Goal: Register for event/course

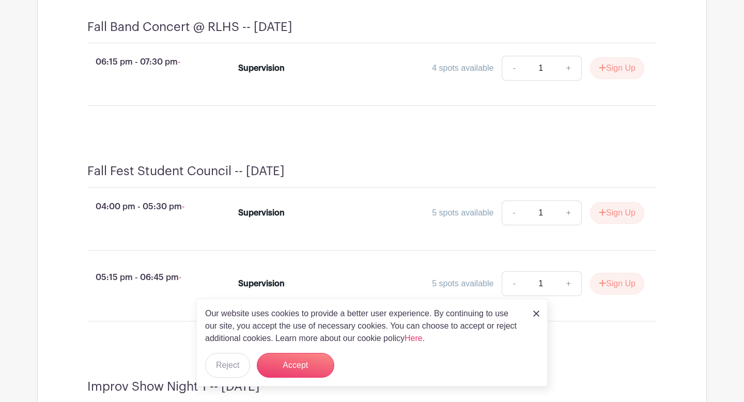
scroll to position [895, 0]
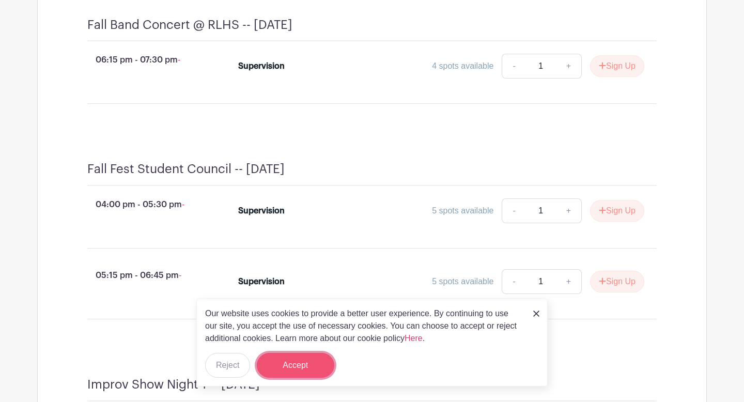
click at [308, 362] on button "Accept" at bounding box center [295, 365] width 77 height 25
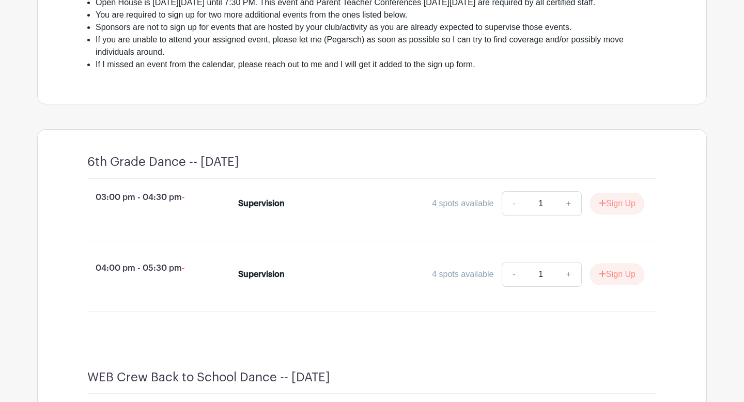
scroll to position [329, 0]
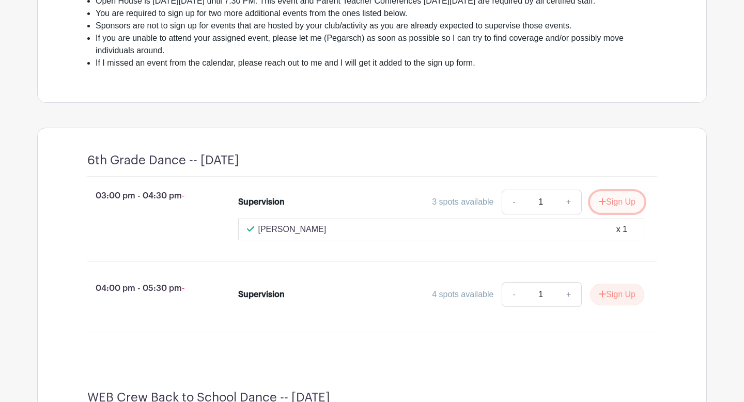
click at [619, 213] on button "Sign Up" at bounding box center [617, 202] width 54 height 22
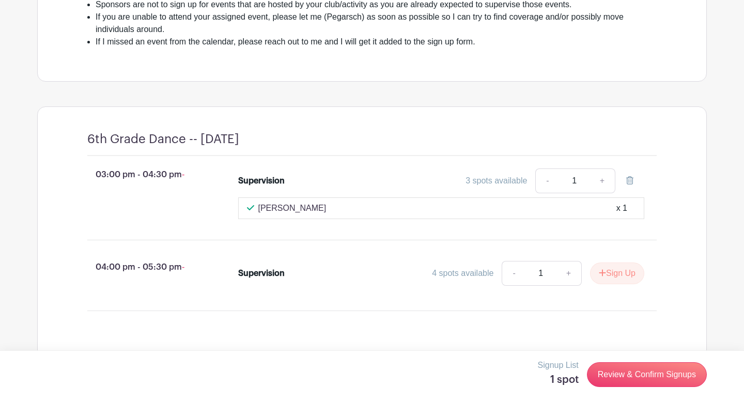
scroll to position [352, 0]
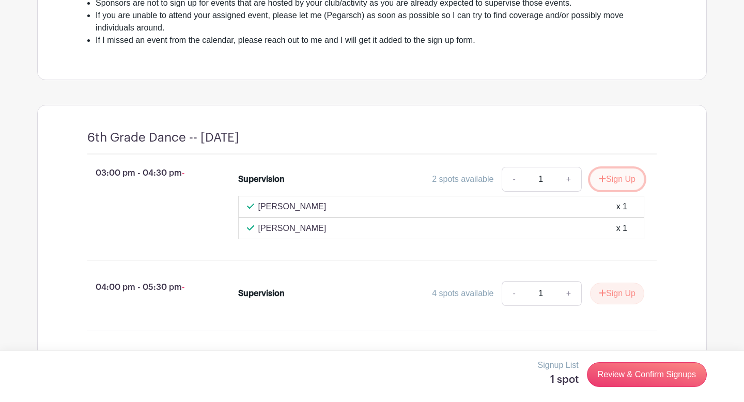
click at [608, 190] on button "Sign Up" at bounding box center [617, 179] width 54 height 22
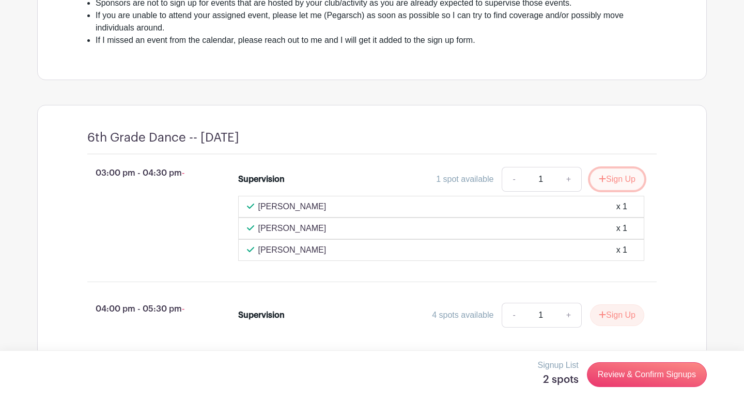
click at [625, 190] on button "Sign Up" at bounding box center [617, 179] width 54 height 22
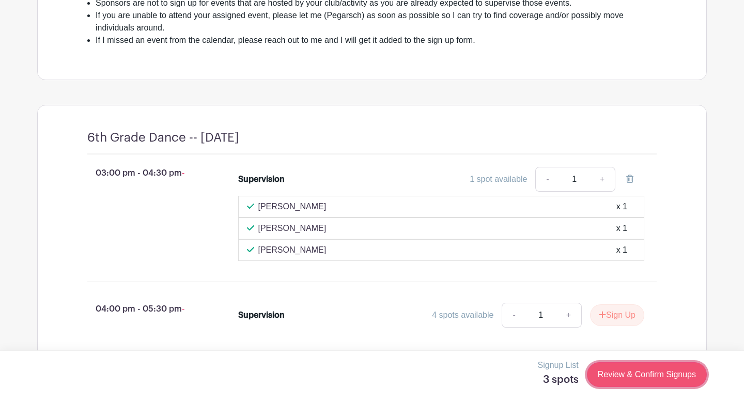
click at [641, 375] on link "Review & Confirm Signups" at bounding box center [647, 374] width 120 height 25
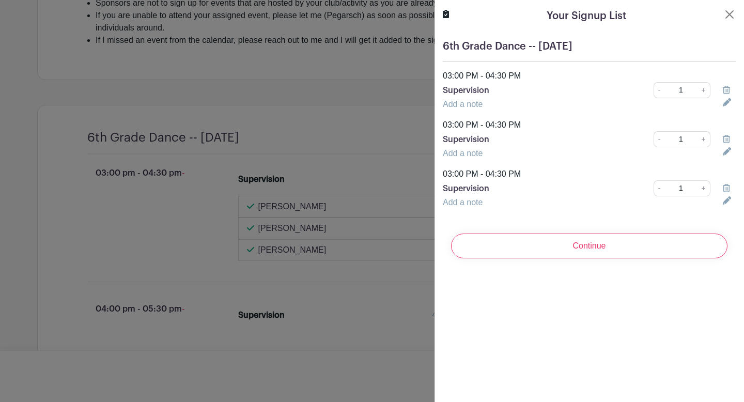
click at [719, 139] on div at bounding box center [728, 139] width 25 height 12
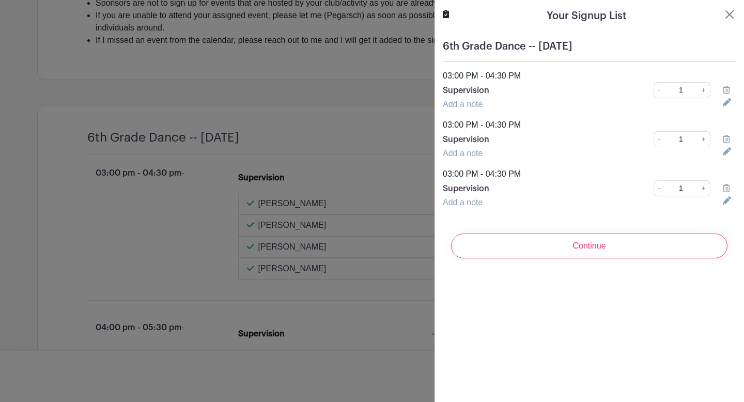
click at [725, 139] on icon at bounding box center [725, 139] width 7 height 8
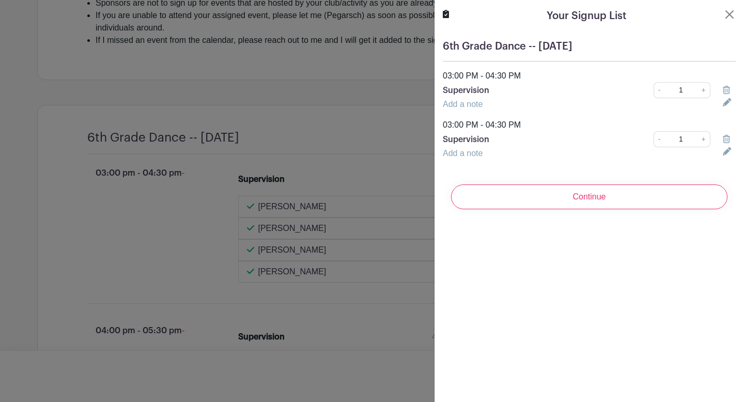
click at [725, 139] on icon at bounding box center [725, 139] width 7 height 8
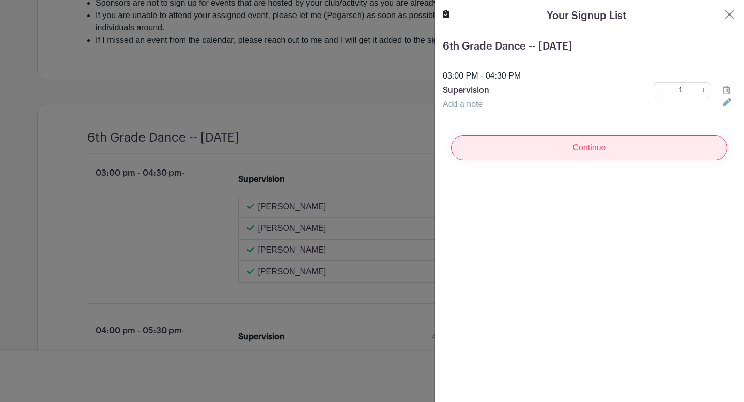
click at [623, 151] on input "Continue" at bounding box center [589, 147] width 276 height 25
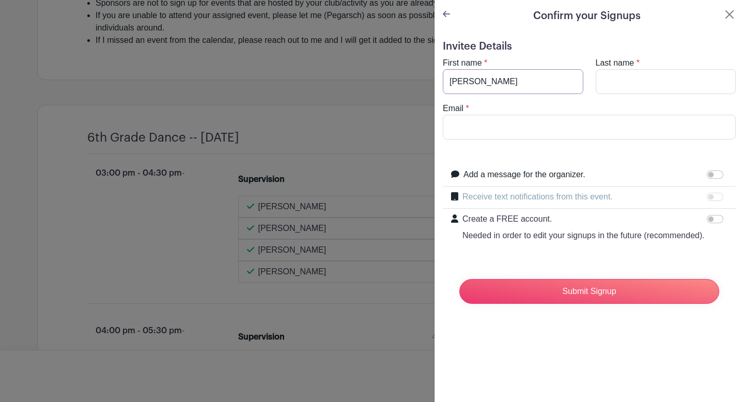
type input "Jenny"
type input "Beckman"
type input "jbeckman@rlas-116.org"
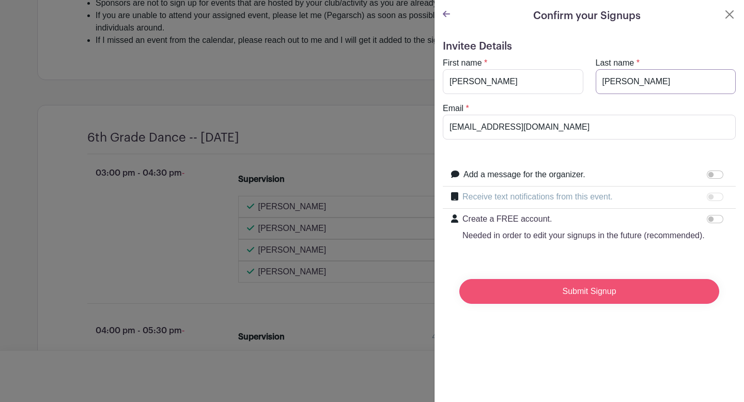
type input "Beckman"
click at [600, 301] on input "Submit Signup" at bounding box center [589, 291] width 260 height 25
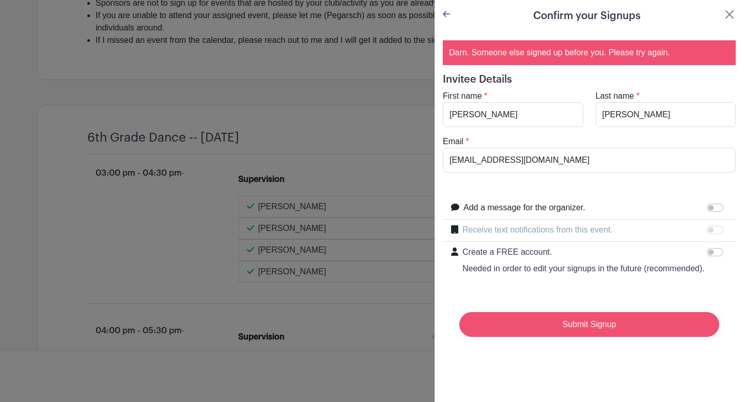
click at [592, 328] on input "Submit Signup" at bounding box center [589, 324] width 260 height 25
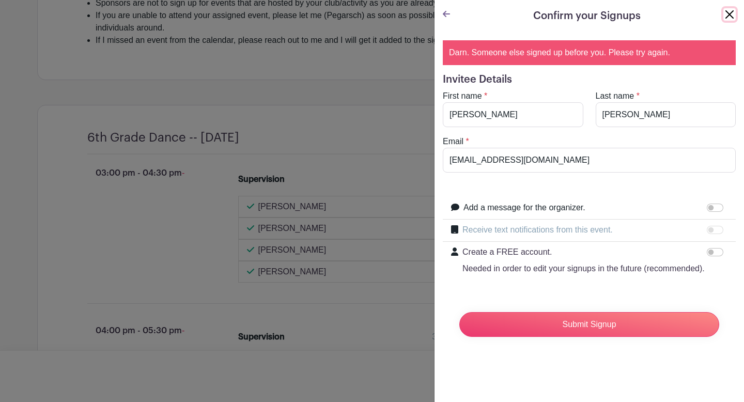
click at [725, 15] on button "Close" at bounding box center [729, 14] width 12 height 12
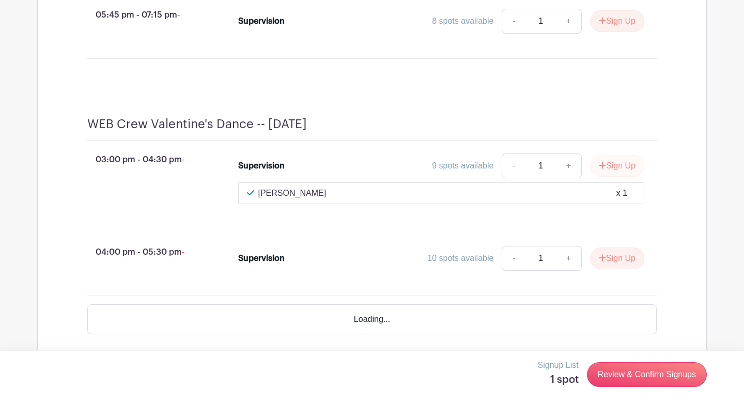
scroll to position [2383, 0]
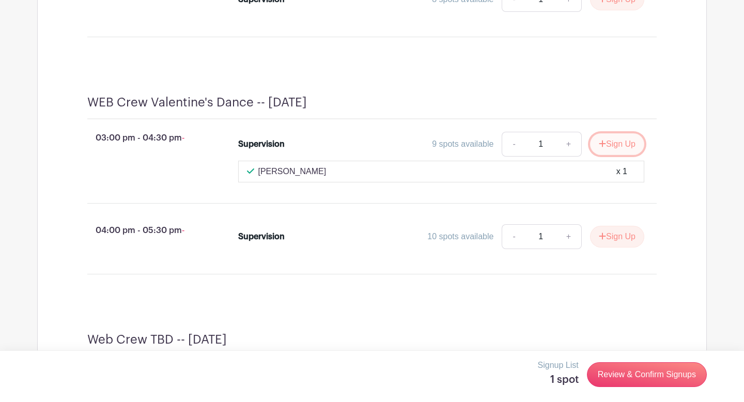
click at [621, 155] on button "Sign Up" at bounding box center [617, 144] width 54 height 22
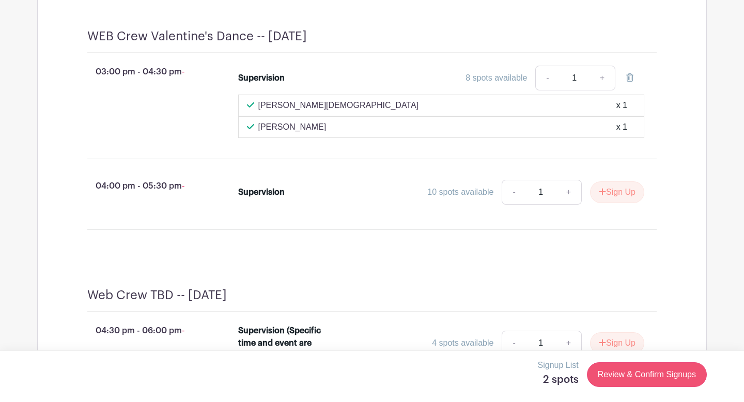
scroll to position [2490, 0]
click at [630, 379] on link "Review & Confirm Signups" at bounding box center [647, 374] width 120 height 25
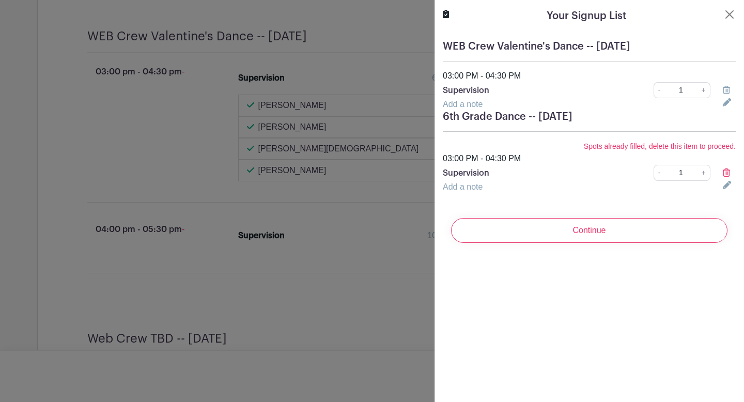
click at [728, 173] on icon at bounding box center [725, 172] width 7 height 8
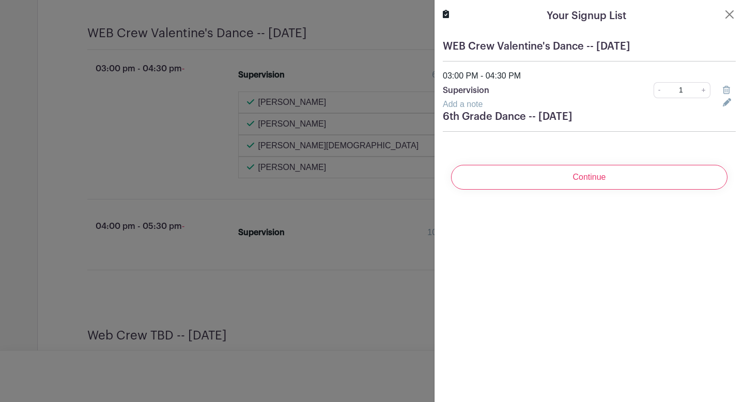
scroll to position [2487, 0]
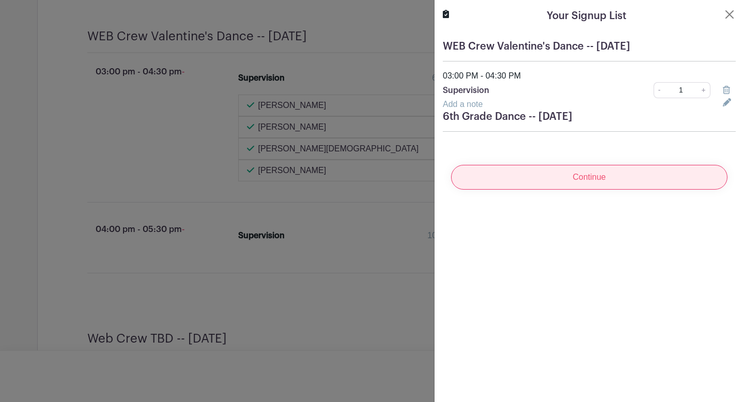
click at [581, 178] on input "Continue" at bounding box center [589, 177] width 276 height 25
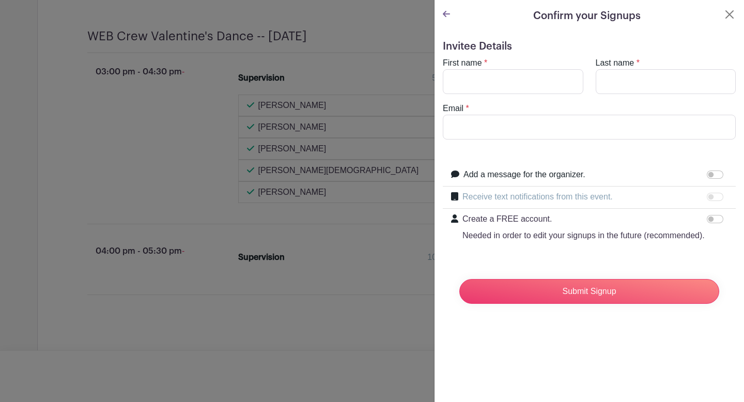
scroll to position [2530, 0]
click at [479, 84] on input "First name" at bounding box center [513, 81] width 140 height 25
type input "Jennifer"
type input "Beckman"
type input "jbeckman@rlas-116.org"
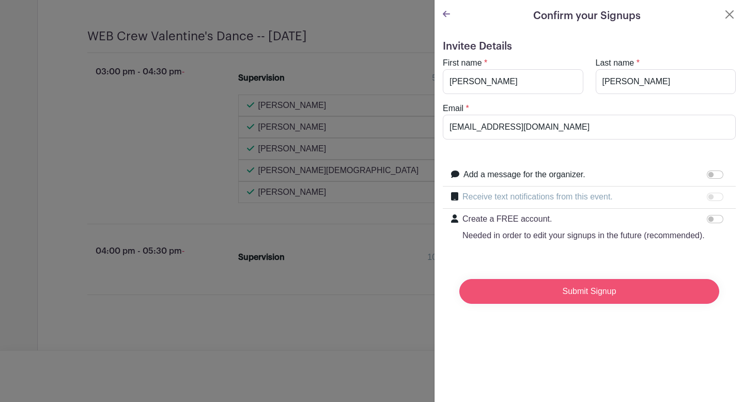
click at [575, 295] on input "Submit Signup" at bounding box center [589, 291] width 260 height 25
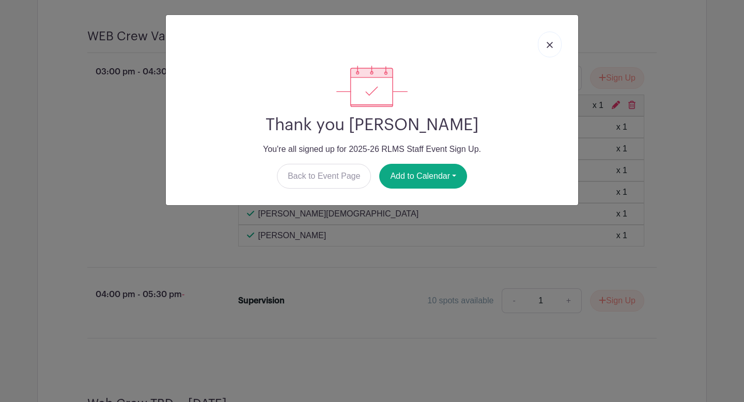
scroll to position [2552, 0]
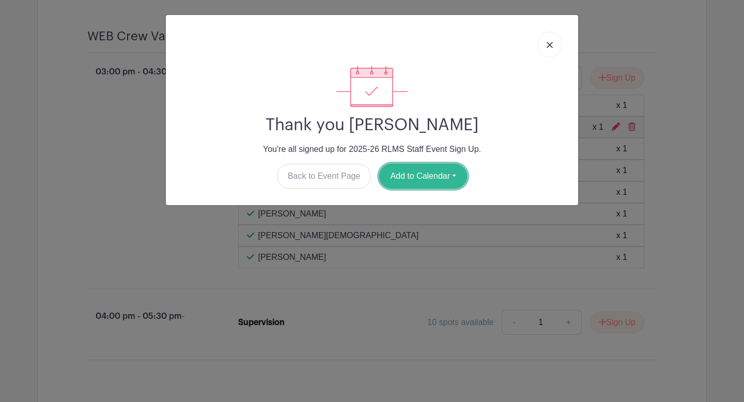
click at [419, 176] on button "Add to Calendar" at bounding box center [423, 176] width 88 height 25
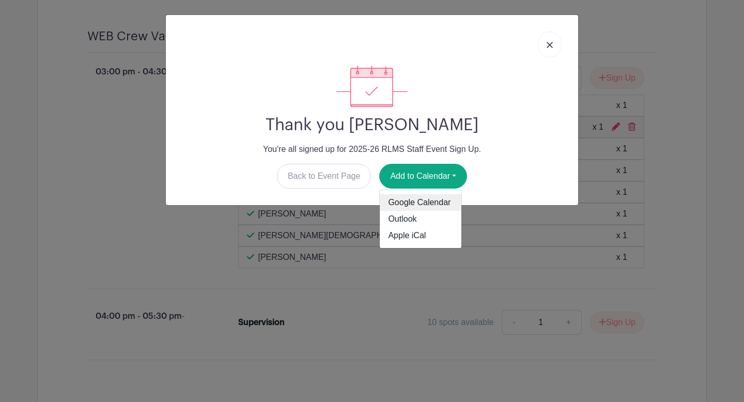
click at [412, 203] on link "Google Calendar" at bounding box center [421, 202] width 82 height 17
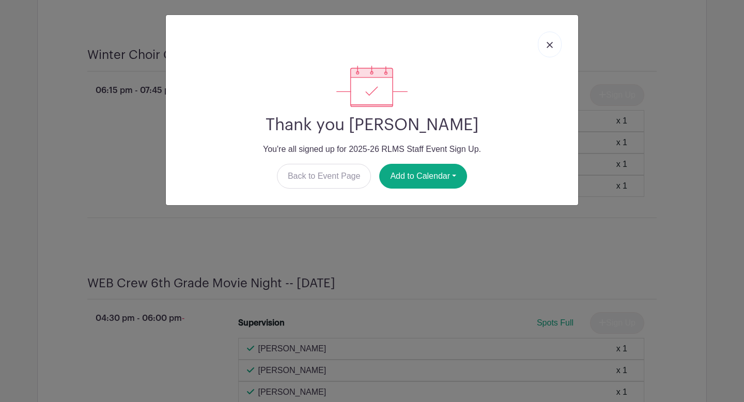
scroll to position [3057, 0]
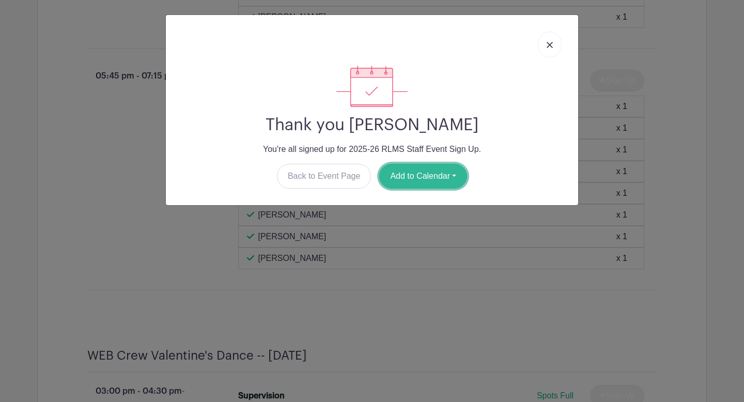
click at [411, 177] on button "Add to Calendar" at bounding box center [423, 176] width 88 height 25
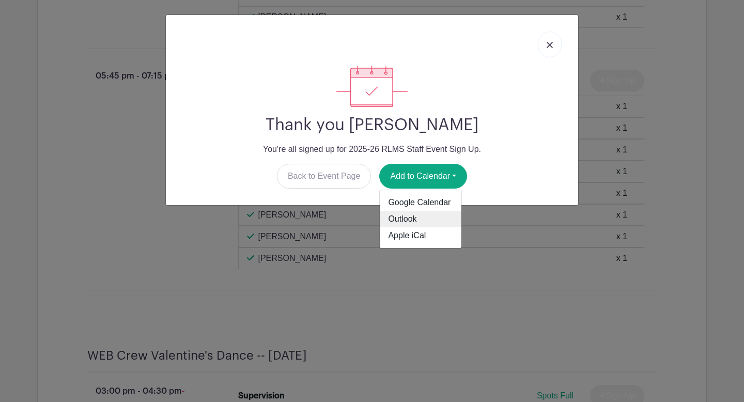
click at [402, 219] on link "Outlook" at bounding box center [421, 219] width 82 height 17
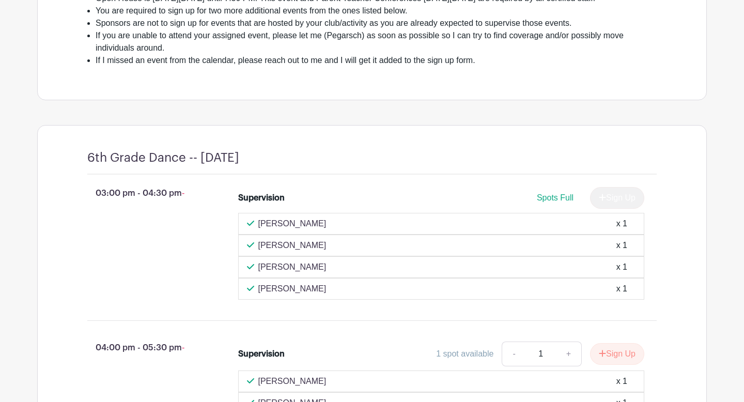
scroll to position [330, 0]
